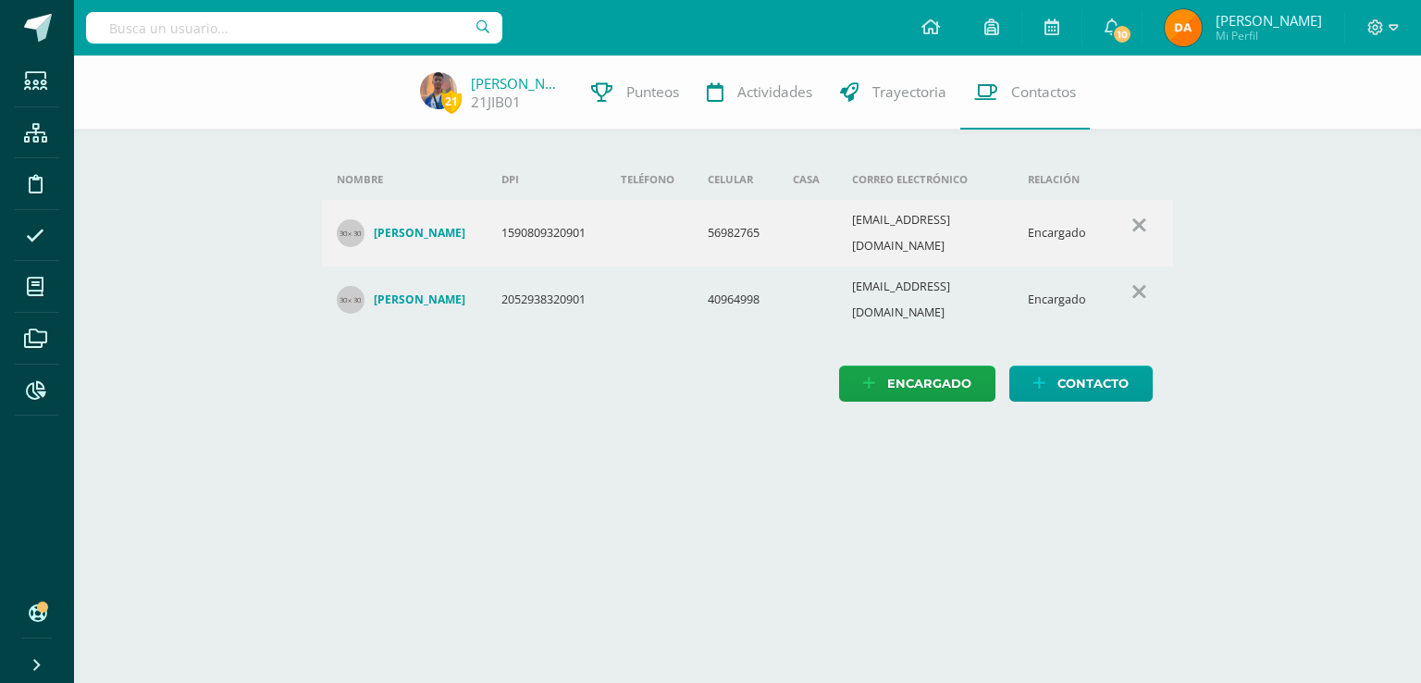
click at [411, 18] on input "text" at bounding box center [294, 27] width 416 height 31
type input "andrés pérez"
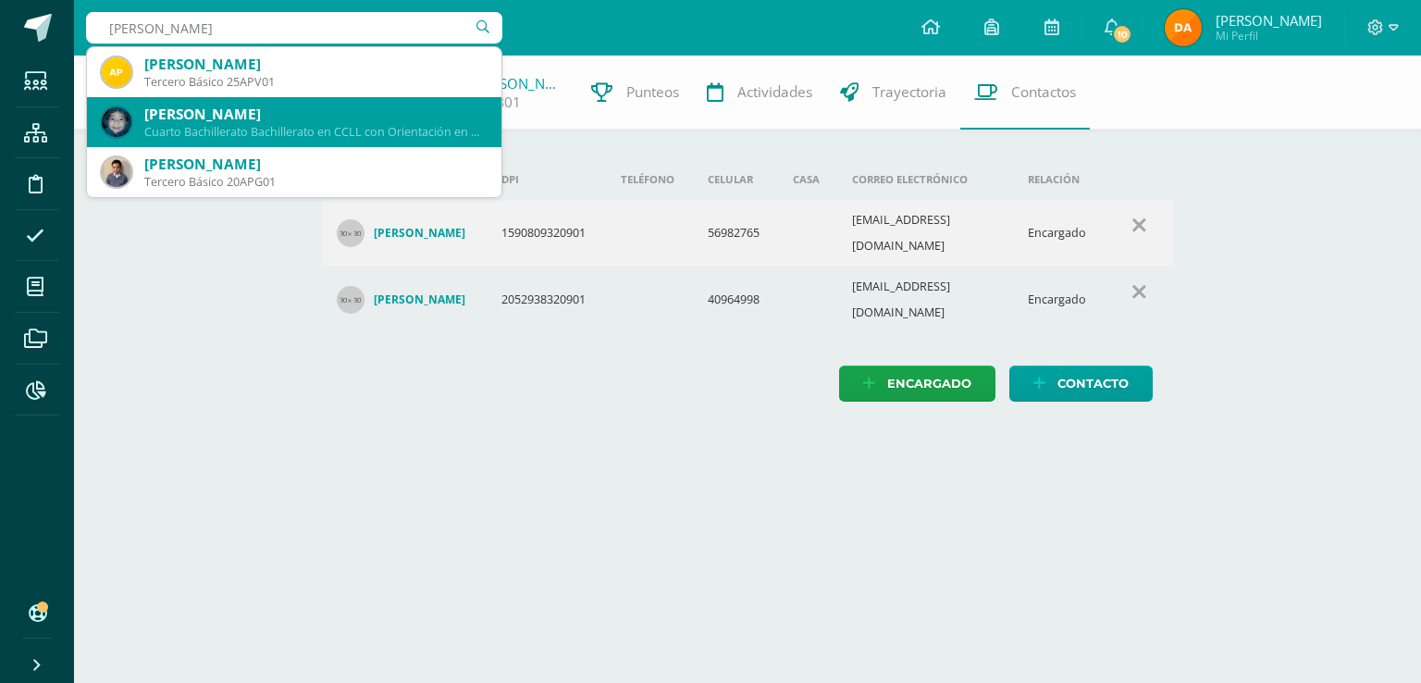
click at [381, 130] on div "Cuarto Bachillerato Bachillerato en CCLL con Orientación en Diseño Gráfico 2016…" at bounding box center [315, 132] width 342 height 16
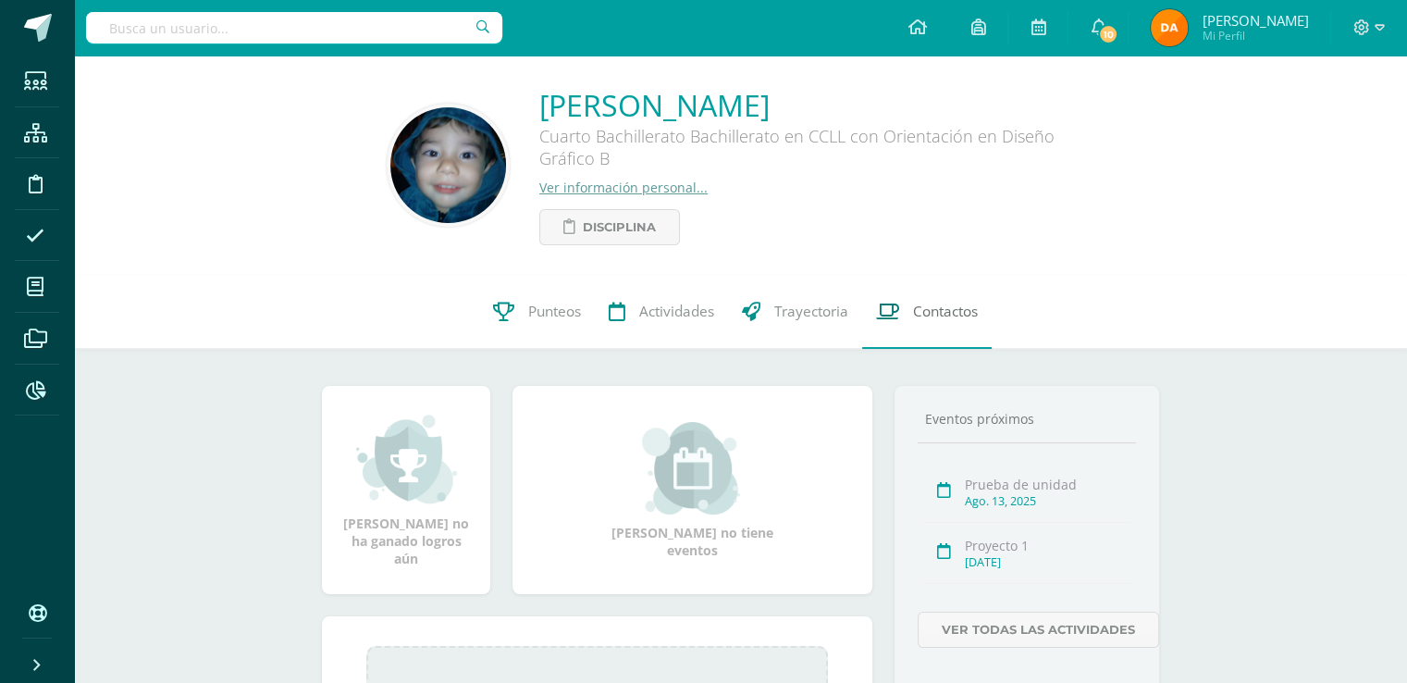
click at [933, 330] on link "Contactos" at bounding box center [927, 312] width 130 height 74
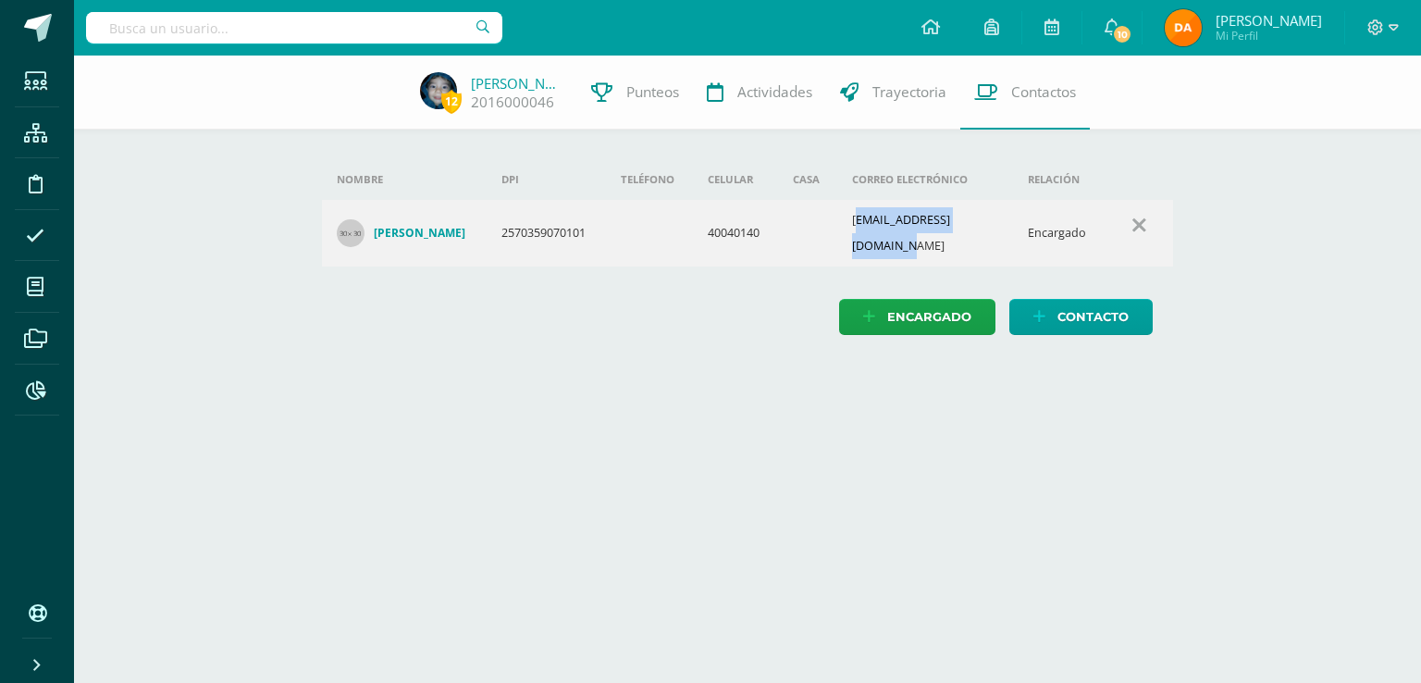
drag, startPoint x: 861, startPoint y: 227, endPoint x: 1003, endPoint y: 226, distance: 141.6
click at [1003, 226] on td "walquiriasusana@gmail.com" at bounding box center [925, 233] width 176 height 67
drag, startPoint x: 857, startPoint y: 222, endPoint x: 1016, endPoint y: 218, distance: 159.2
click at [1016, 218] on tr "Walquiria Susana Pérez Alvarez 2570359070101 40040140 walquiriasusana@gmail.com…" at bounding box center [748, 233] width 852 height 67
copy td "walquiriasusana@gmail.com"
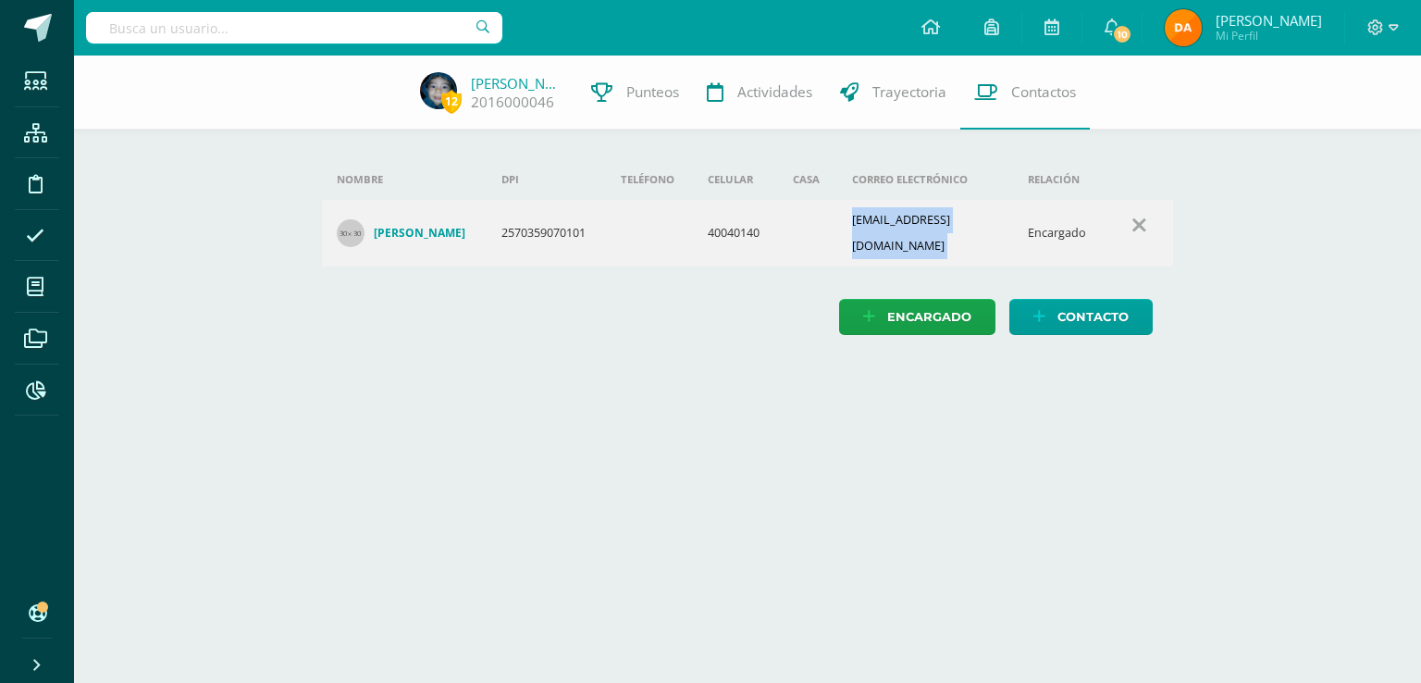
click at [377, 44] on div at bounding box center [294, 28] width 416 height 56
click at [371, 33] on input "text" at bounding box center [294, 27] width 416 height 31
type input "angel ayala"
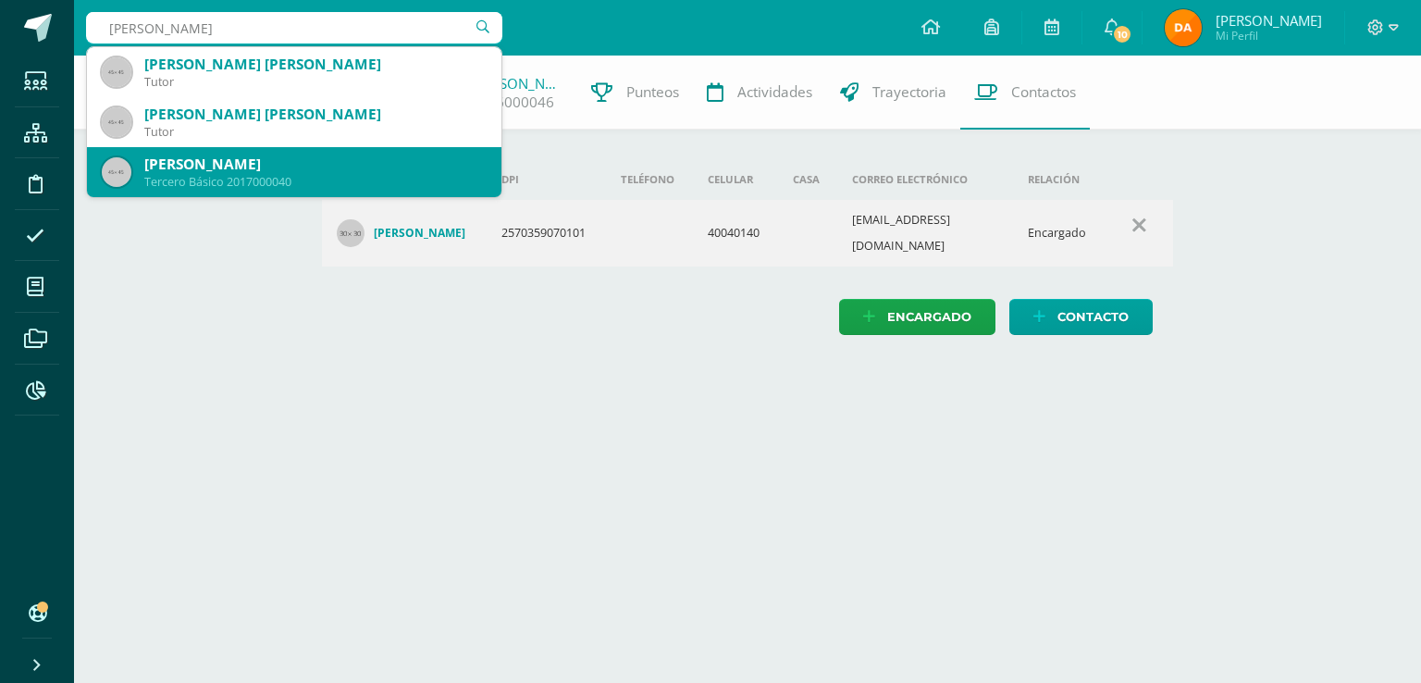
click at [401, 179] on div "Tercero Básico 2017000040" at bounding box center [315, 182] width 342 height 16
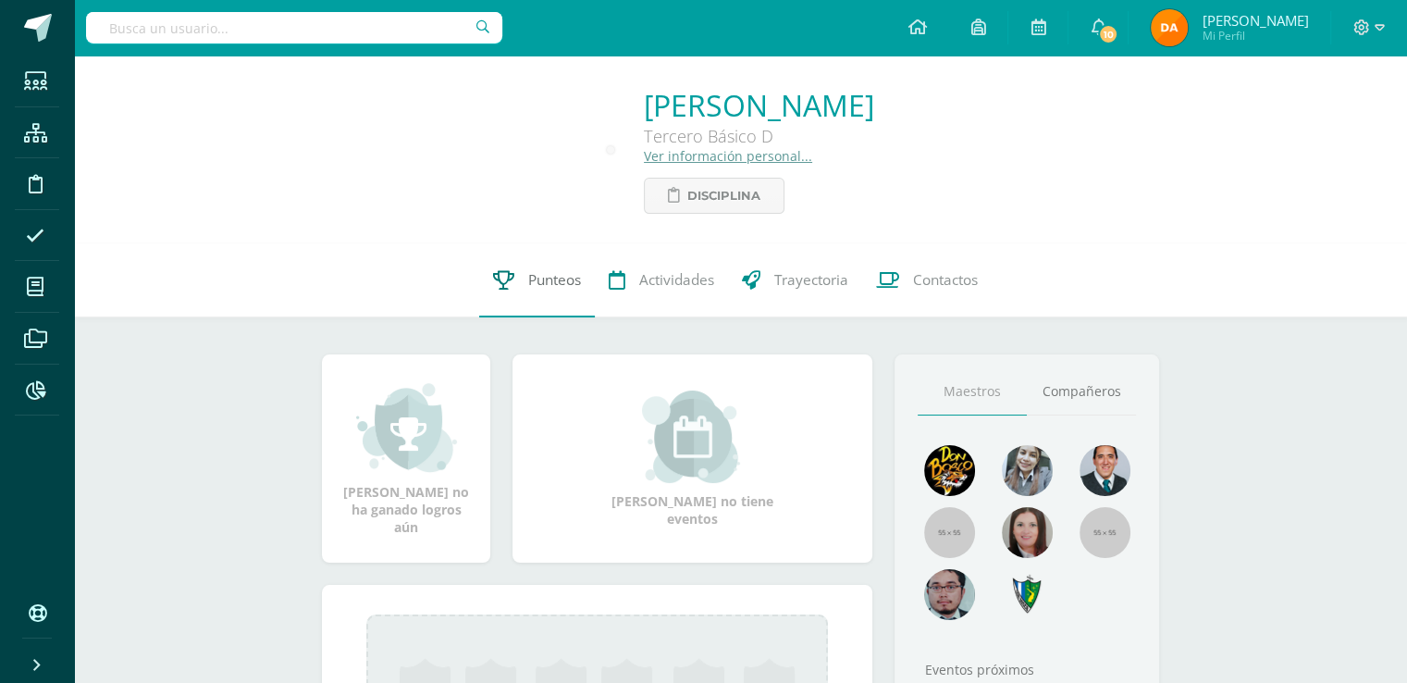
click at [539, 279] on span "Punteos" at bounding box center [554, 279] width 53 height 19
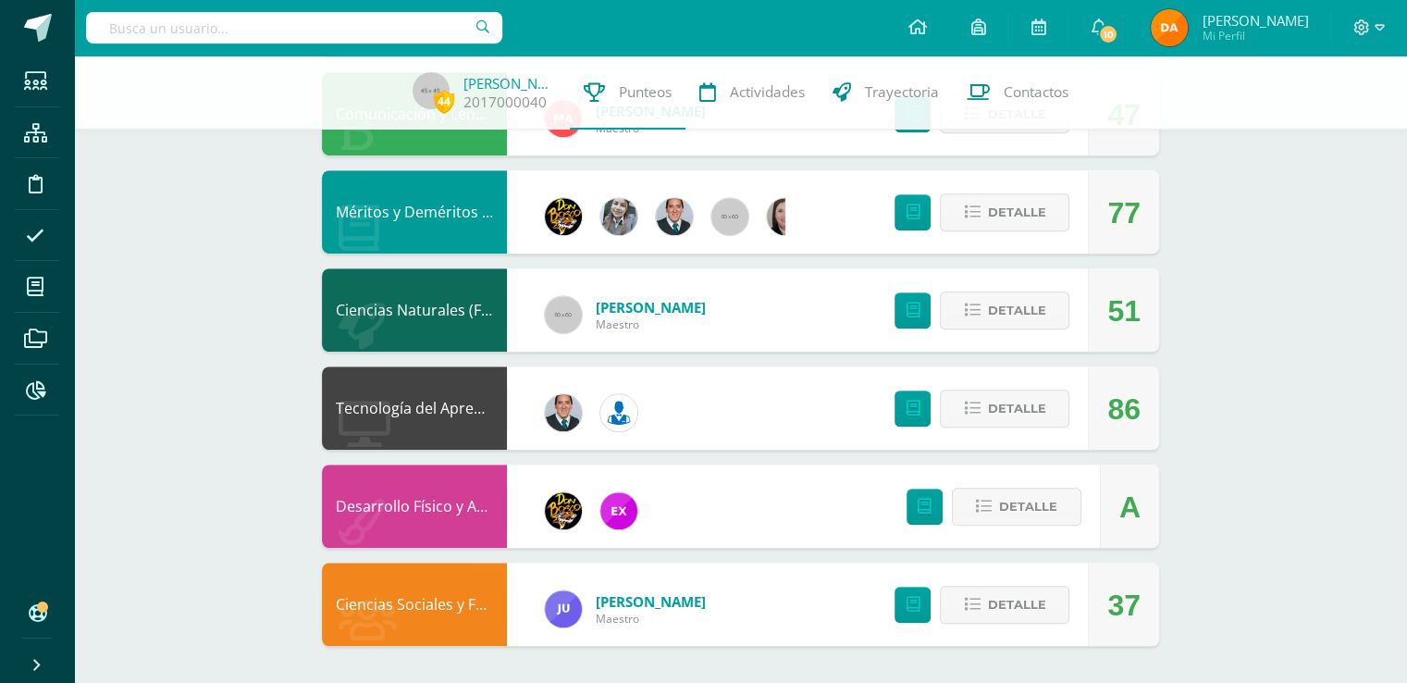
scroll to position [1199, 0]
click at [1067, 210] on button "Detalle" at bounding box center [1005, 212] width 130 height 38
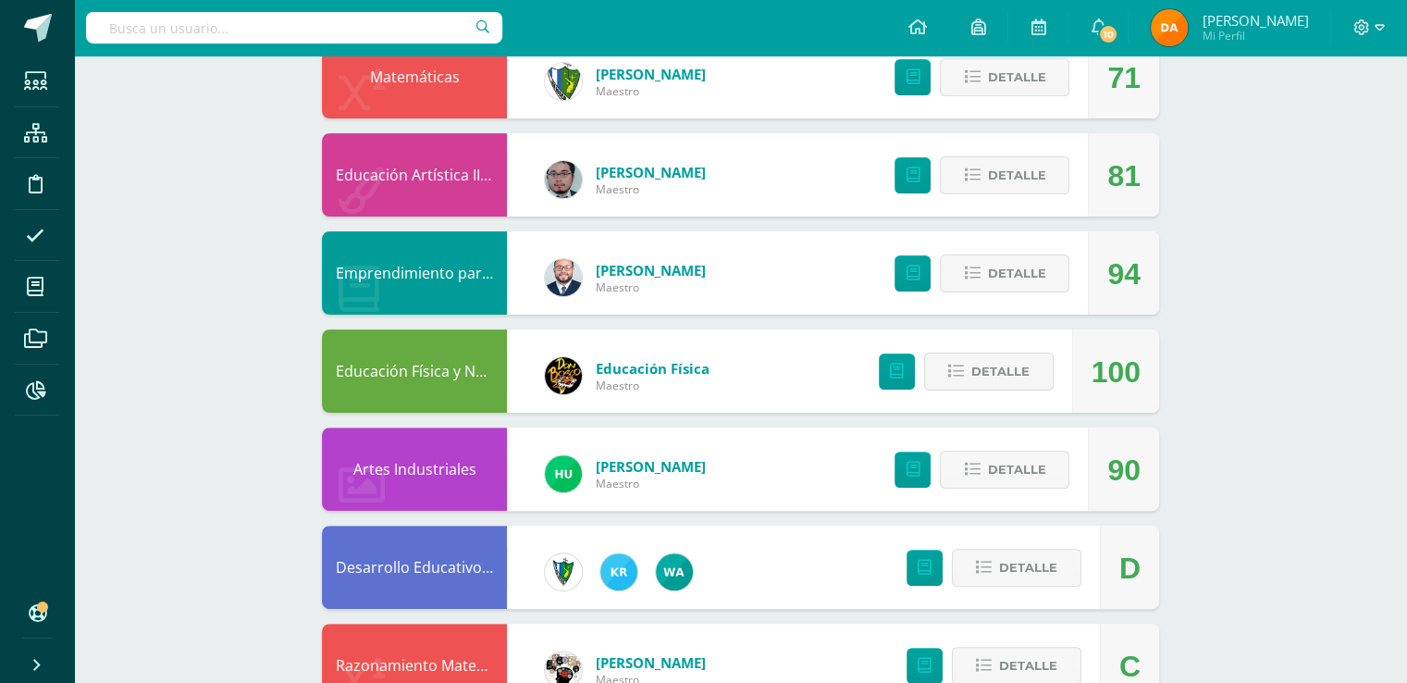
scroll to position [0, 0]
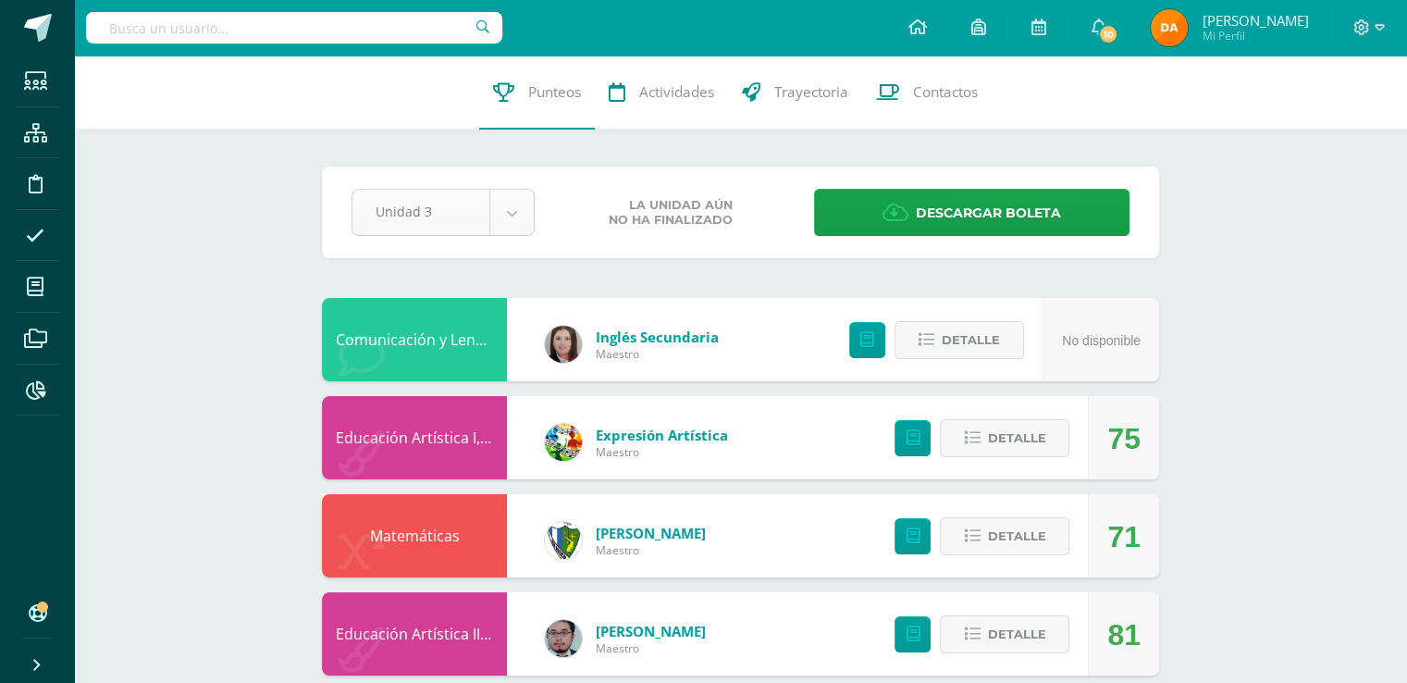
drag, startPoint x: 207, startPoint y: 35, endPoint x: 450, endPoint y: 225, distance: 307.8
click at [211, 38] on input "text" at bounding box center [294, 27] width 416 height 31
type input "monroy hurtarte"
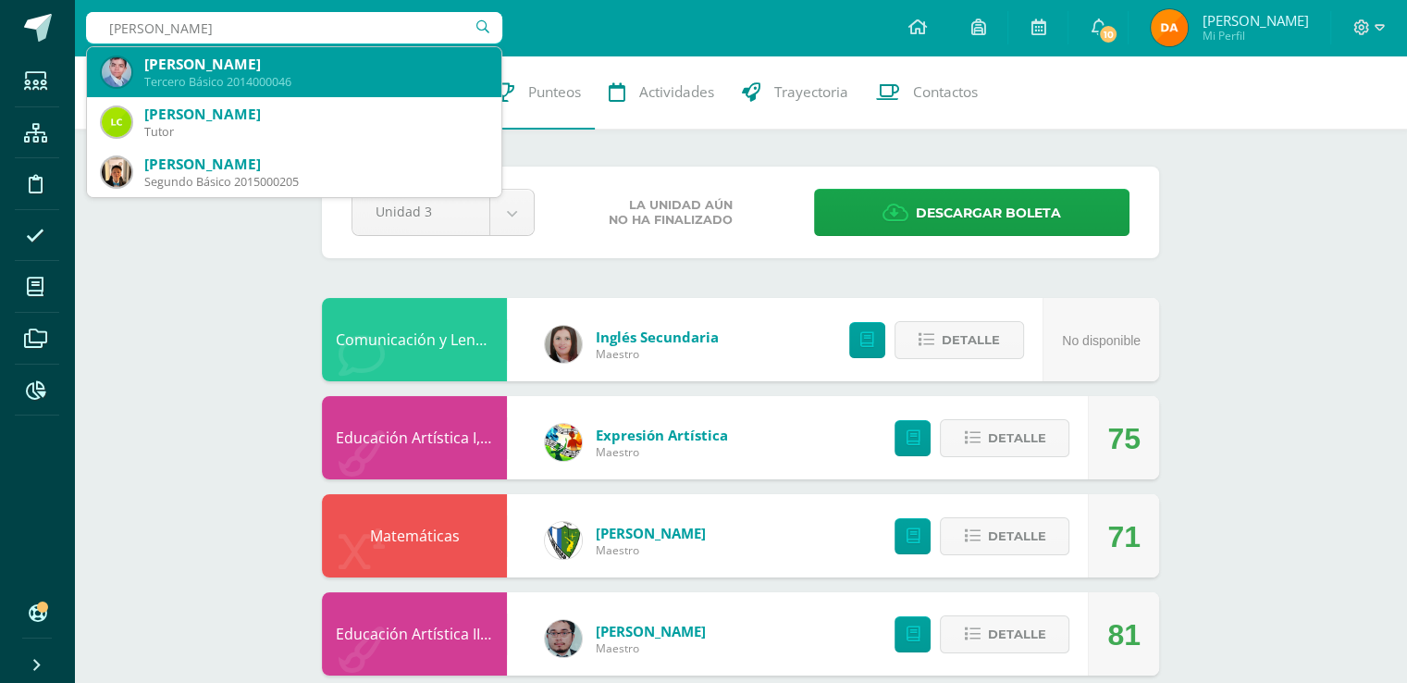
click at [359, 68] on div "[PERSON_NAME]" at bounding box center [315, 64] width 342 height 19
